Goal: Information Seeking & Learning: Learn about a topic

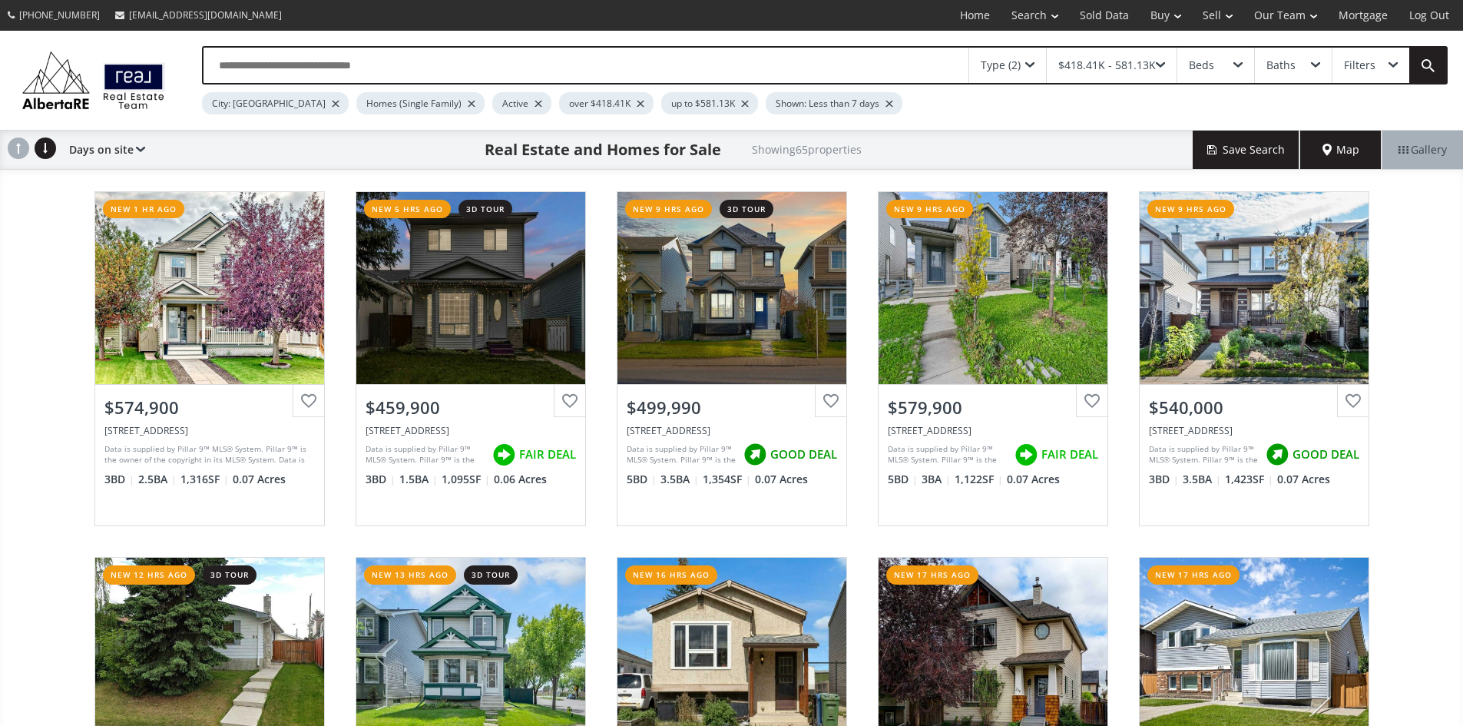
click at [132, 147] on div "Days on site Price SQFT Bedrooms Bathrooms Days on site Year built Lot size Pri…" at bounding box center [103, 150] width 84 height 38
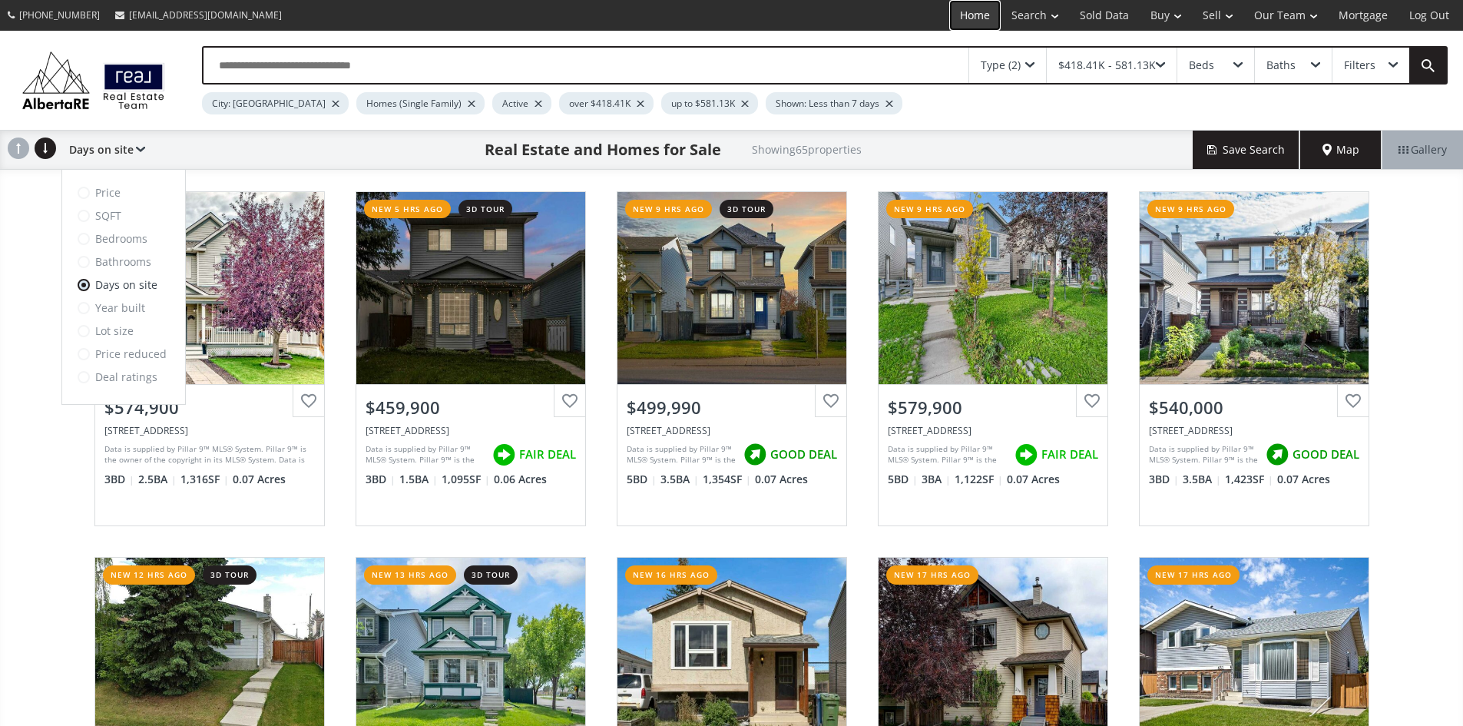
click at [977, 3] on link "Home" at bounding box center [974, 15] width 51 height 31
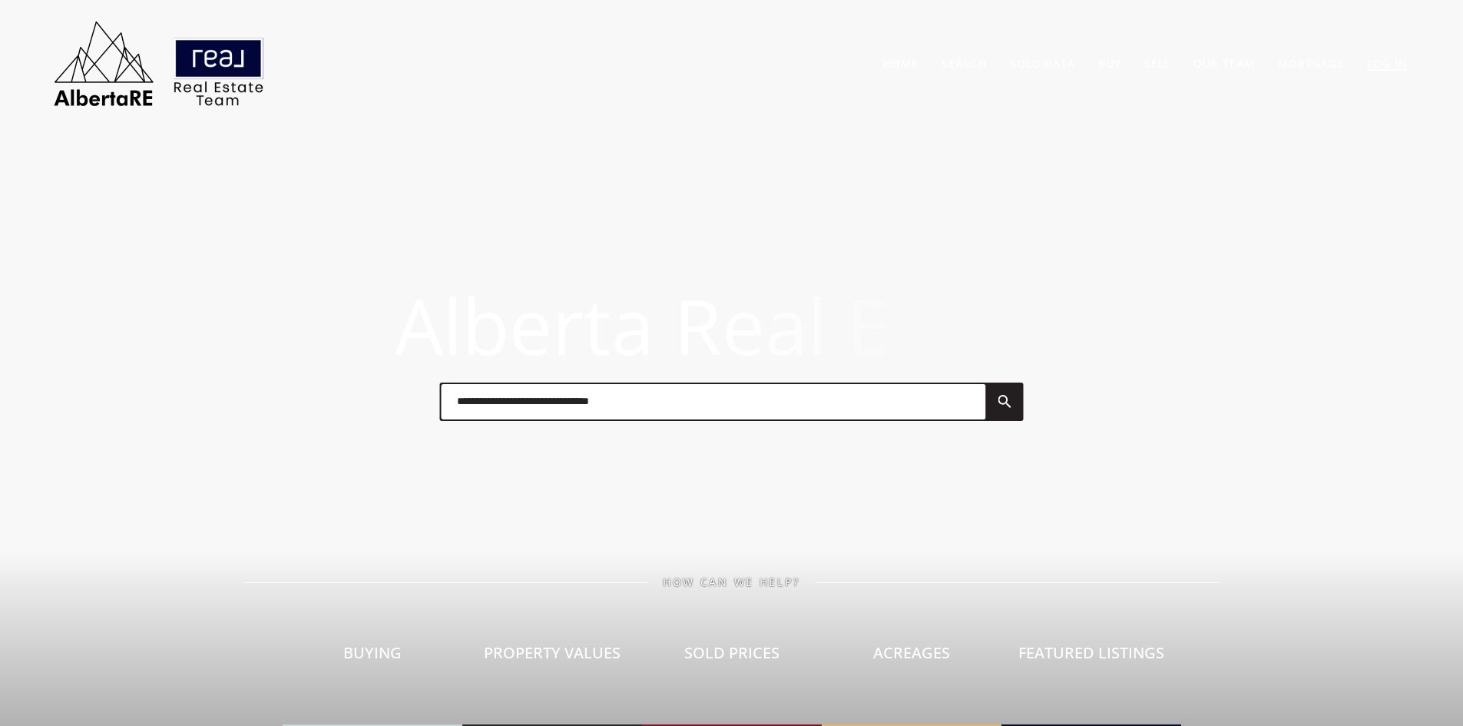
click at [1387, 65] on link "Log In" at bounding box center [1387, 63] width 41 height 15
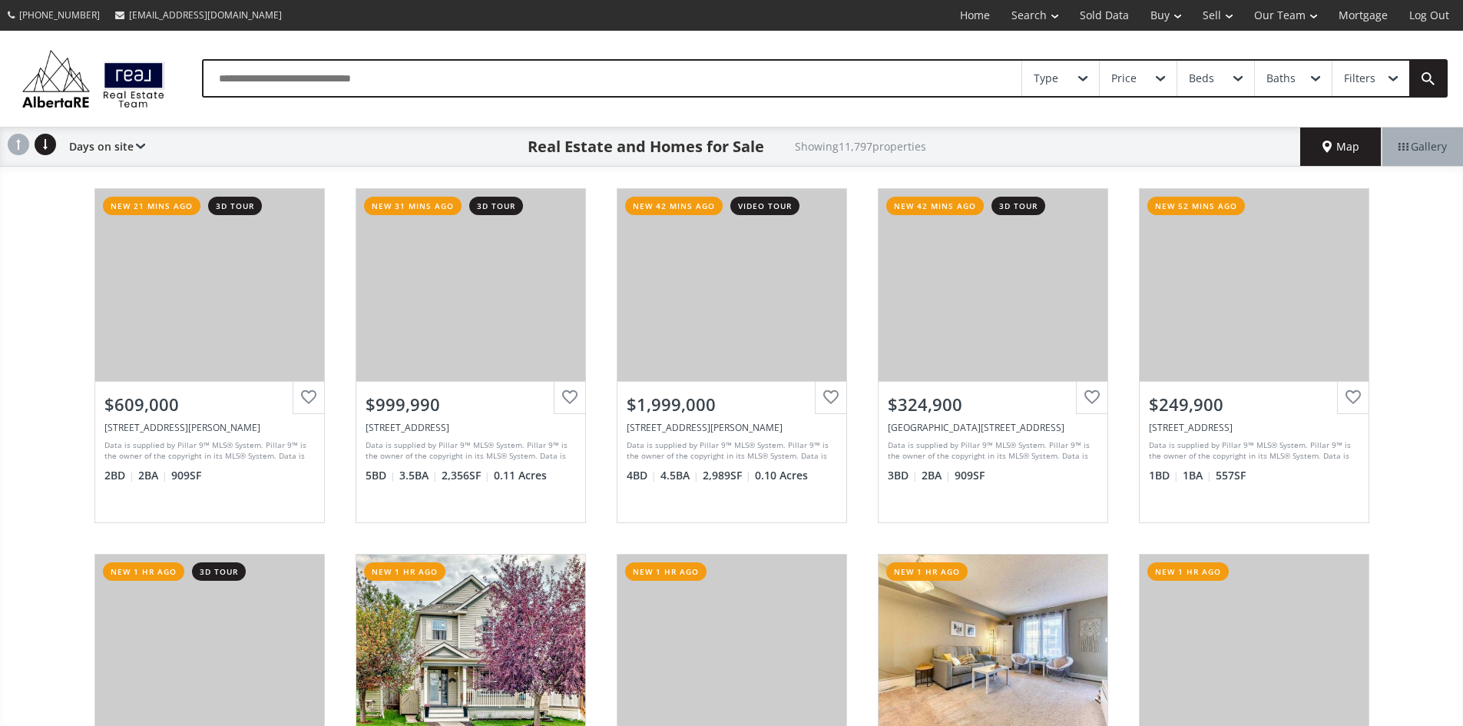
click at [110, 166] on div "Days on site Price SQFT Bedrooms Bathrooms Days on site Year built Lot size Pri…" at bounding box center [103, 146] width 84 height 38
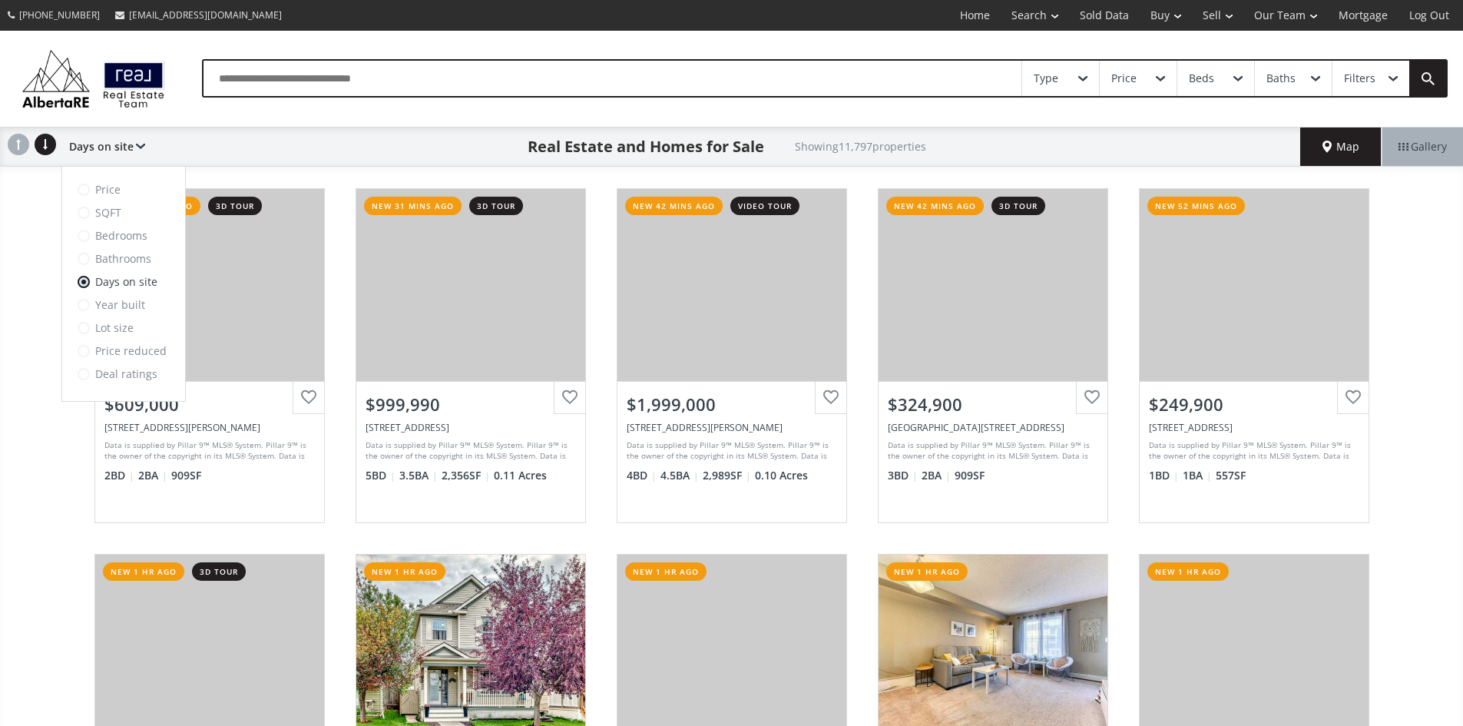
click at [110, 166] on div "Days on site Price SQFT Bedrooms Bathrooms Days on site Year built Lot size Pri…" at bounding box center [103, 146] width 84 height 38
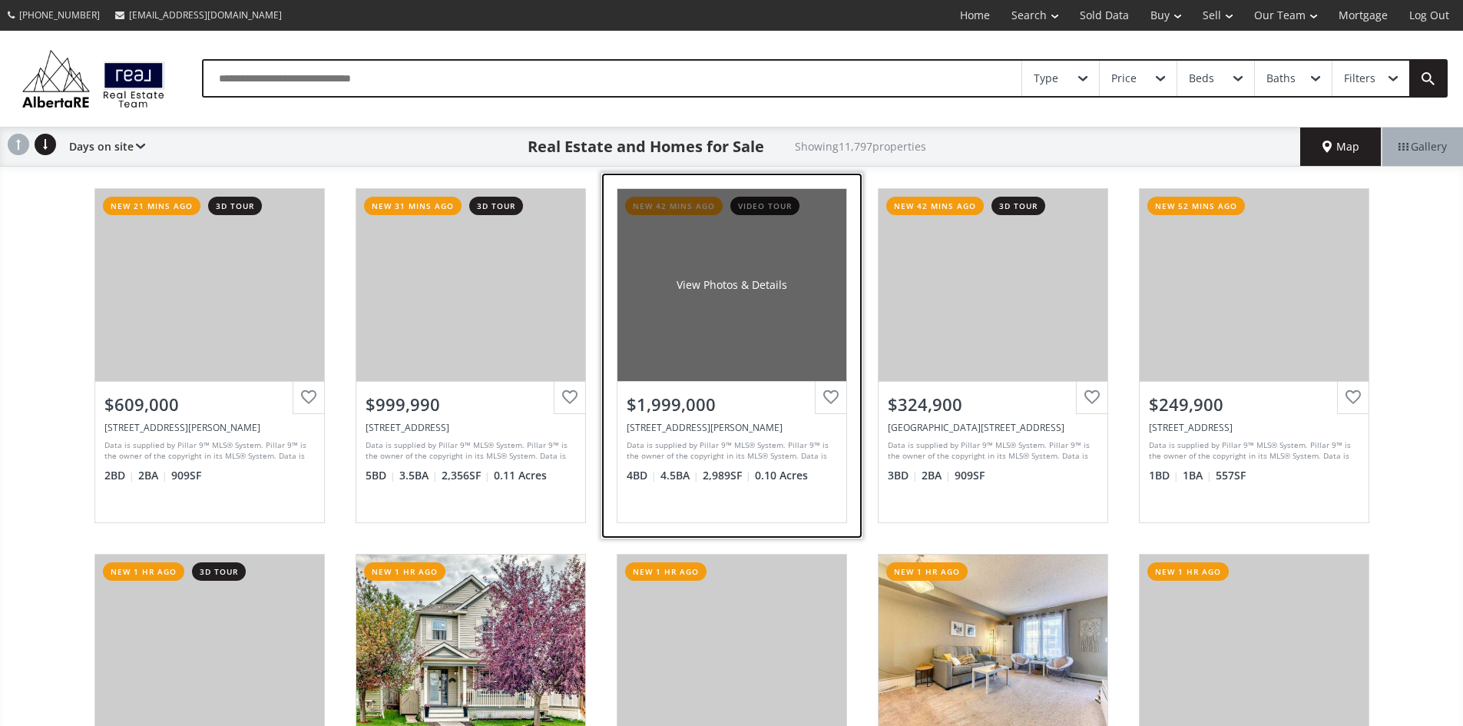
click at [684, 356] on div "View Photos & Details" at bounding box center [731, 285] width 229 height 192
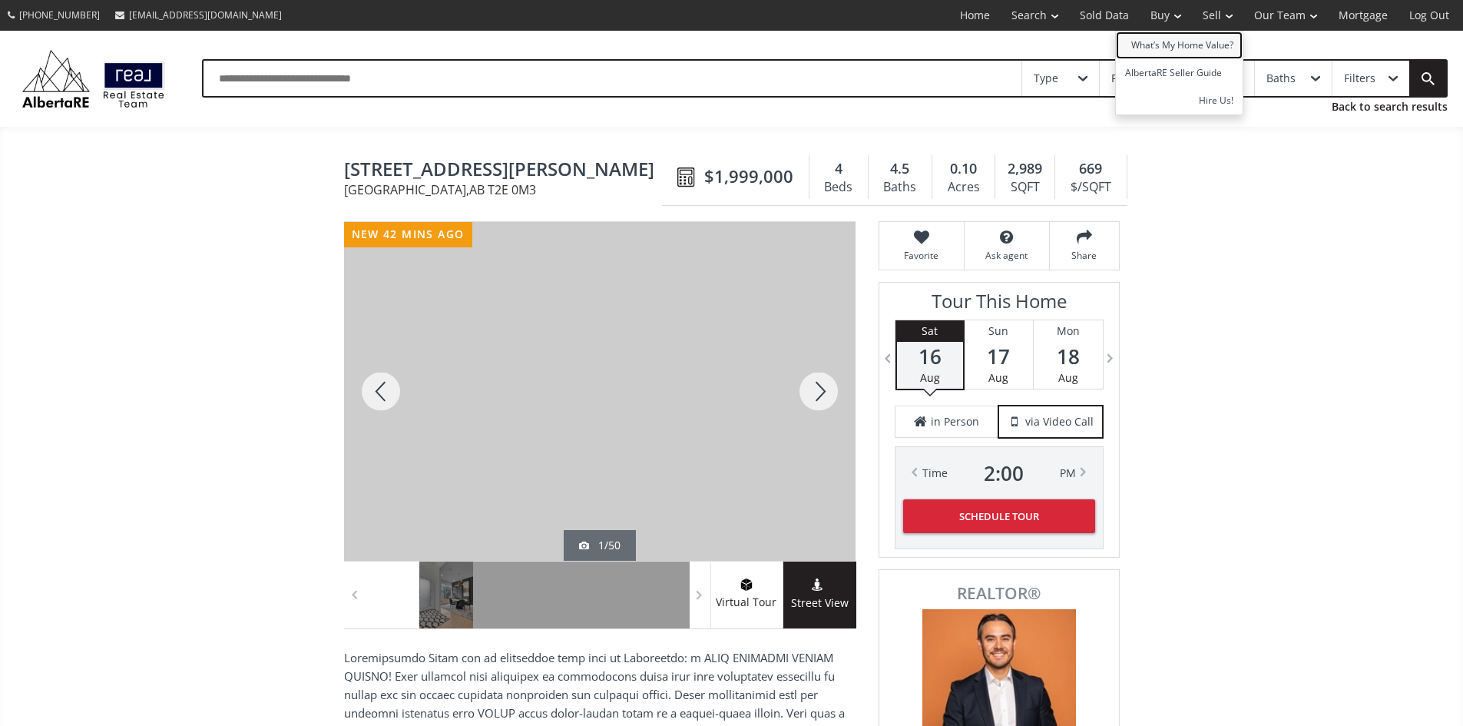
click at [1190, 34] on link "What’s My Home Value?" at bounding box center [1179, 45] width 127 height 28
